Goal: Task Accomplishment & Management: Use online tool/utility

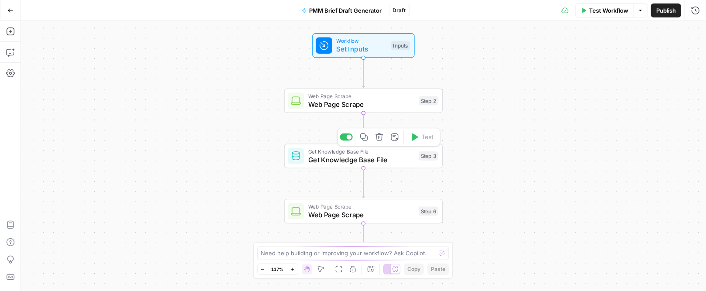
click at [335, 160] on span "Get Knowledge Base File" at bounding box center [361, 160] width 107 height 10
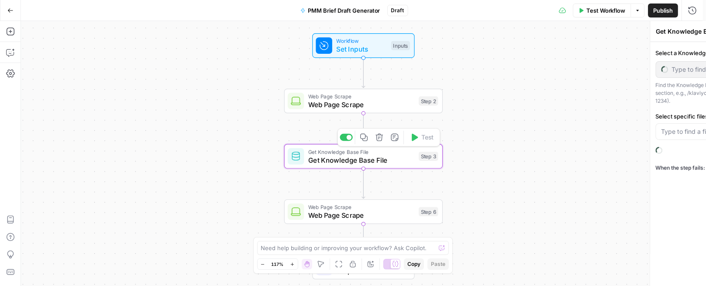
type input "PMM Knowledge Base"
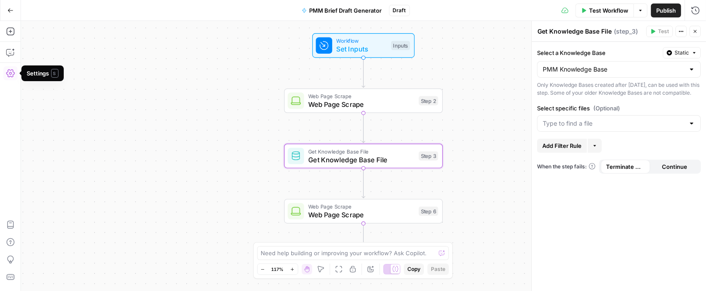
click at [10, 73] on icon "button" at bounding box center [10, 73] width 9 height 9
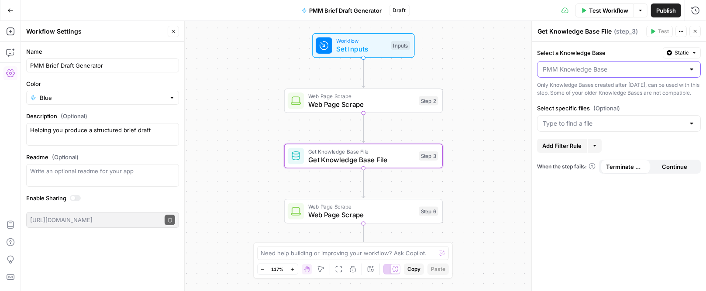
click at [611, 70] on input "Select a Knowledge Base" at bounding box center [614, 69] width 142 height 9
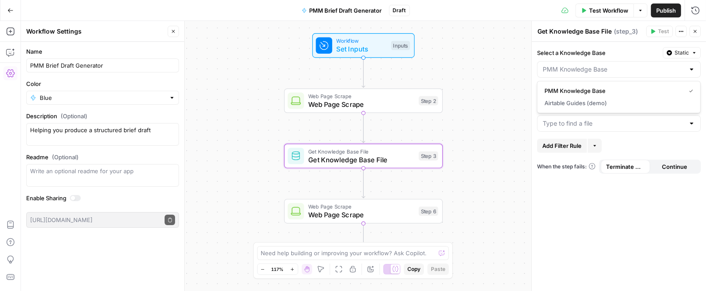
type input "PMM Knowledge Base"
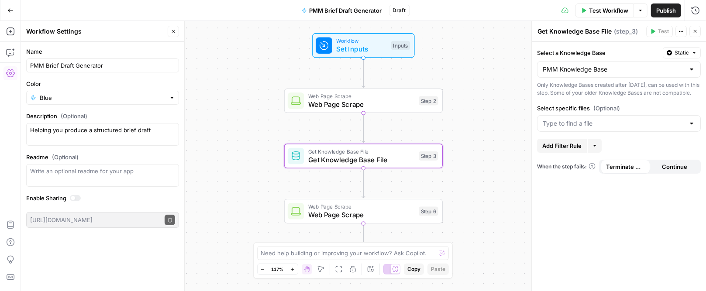
click at [508, 78] on div "Workflow Set Inputs Inputs Web Page Scrape Web Page Scrape Step 2 Get Knowledge…" at bounding box center [363, 156] width 685 height 270
click at [8, 10] on icon "button" at bounding box center [10, 10] width 5 height 4
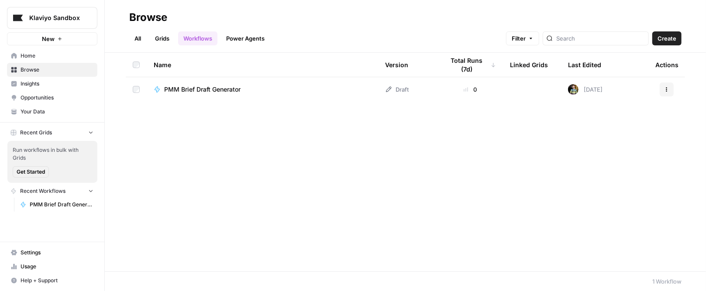
click at [21, 114] on span "Your Data" at bounding box center [57, 112] width 73 height 8
